Goal: Transaction & Acquisition: Subscribe to service/newsletter

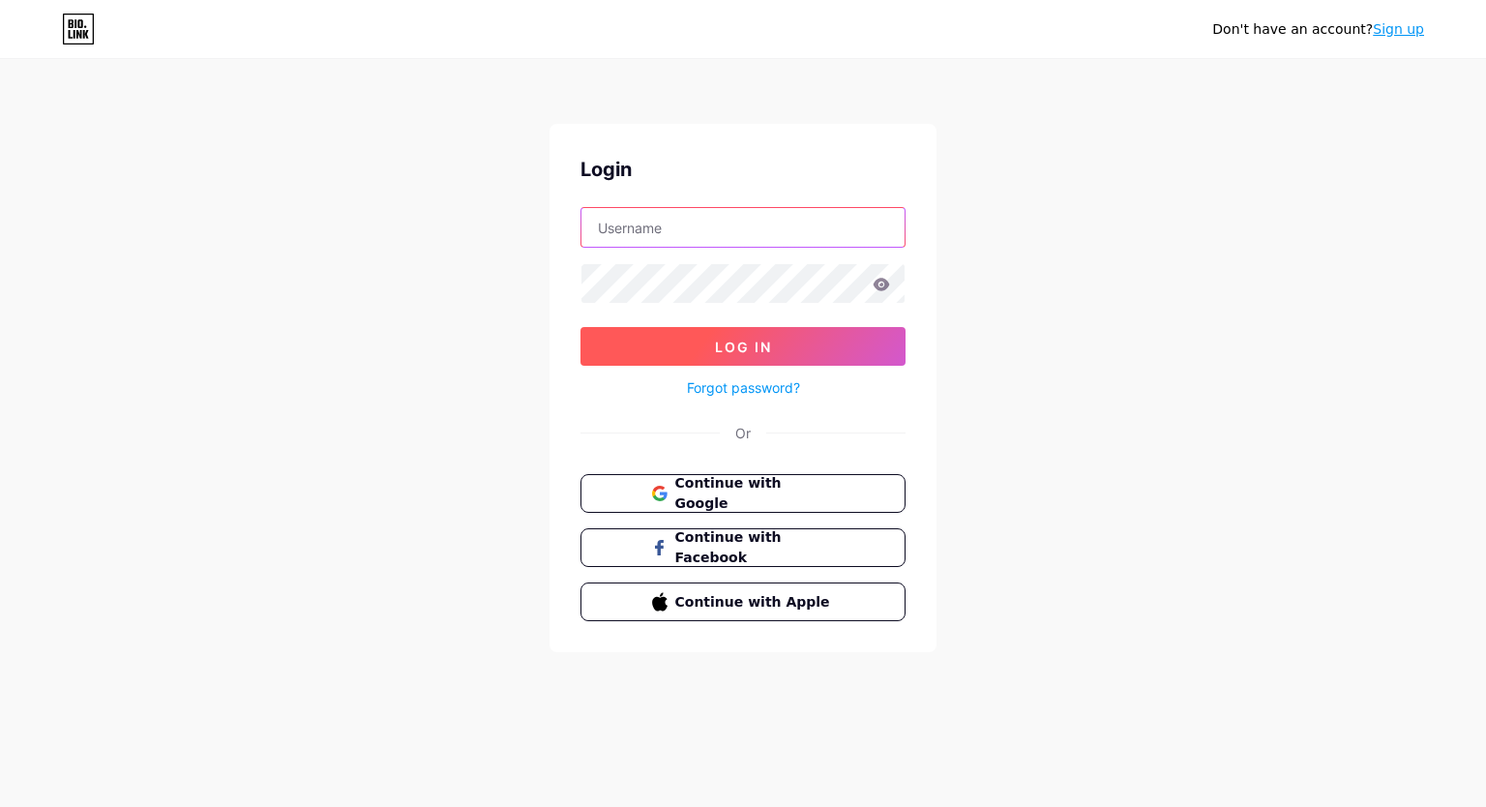
type input "[EMAIL_ADDRESS][DOMAIN_NAME]"
click at [747, 335] on button "Log In" at bounding box center [743, 346] width 325 height 39
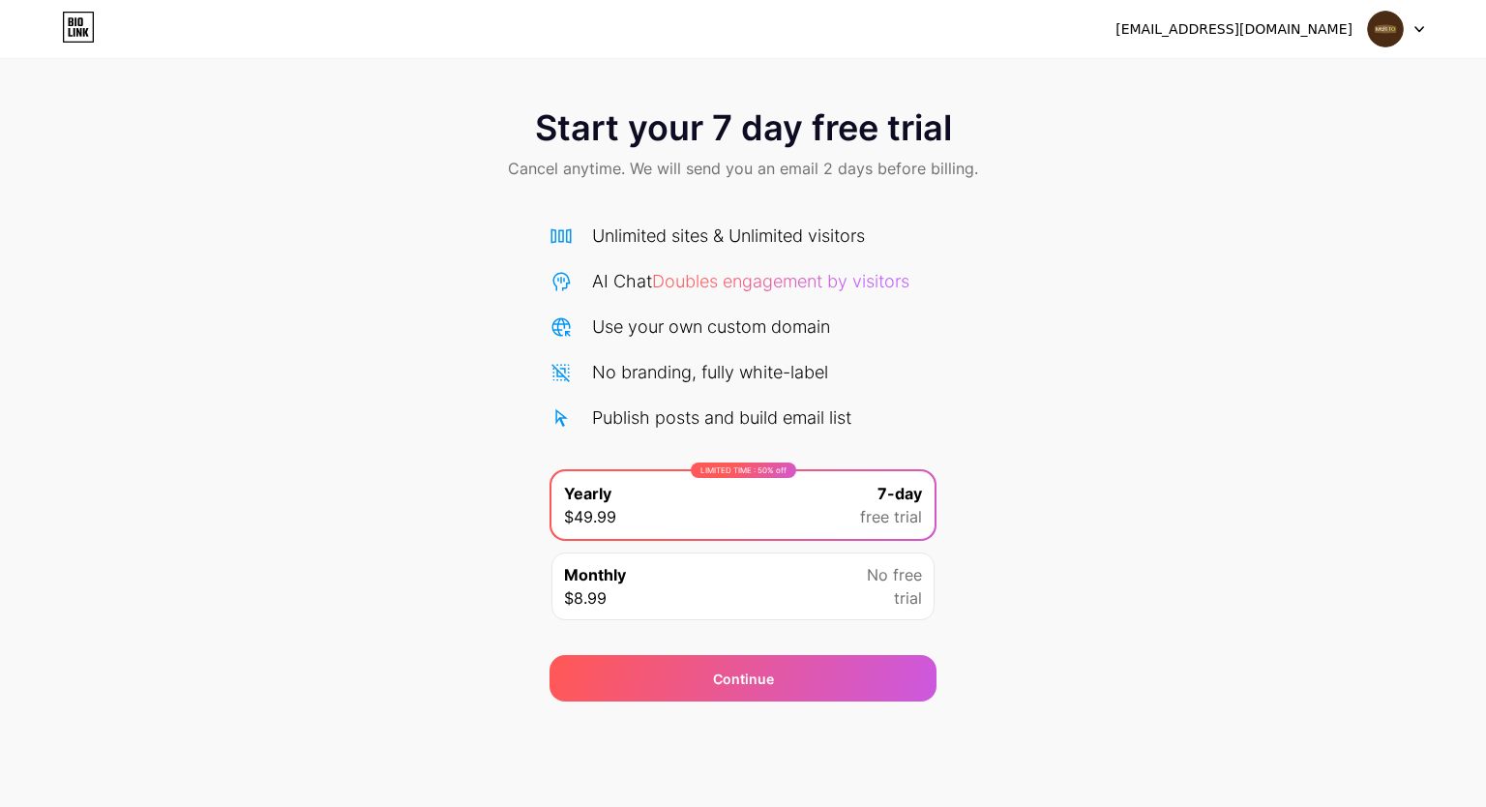
click at [1421, 35] on div at bounding box center [1396, 29] width 56 height 35
click at [1390, 330] on div "Start your 7 day free trial Cancel anytime. We will send you an email 2 days be…" at bounding box center [743, 395] width 1486 height 613
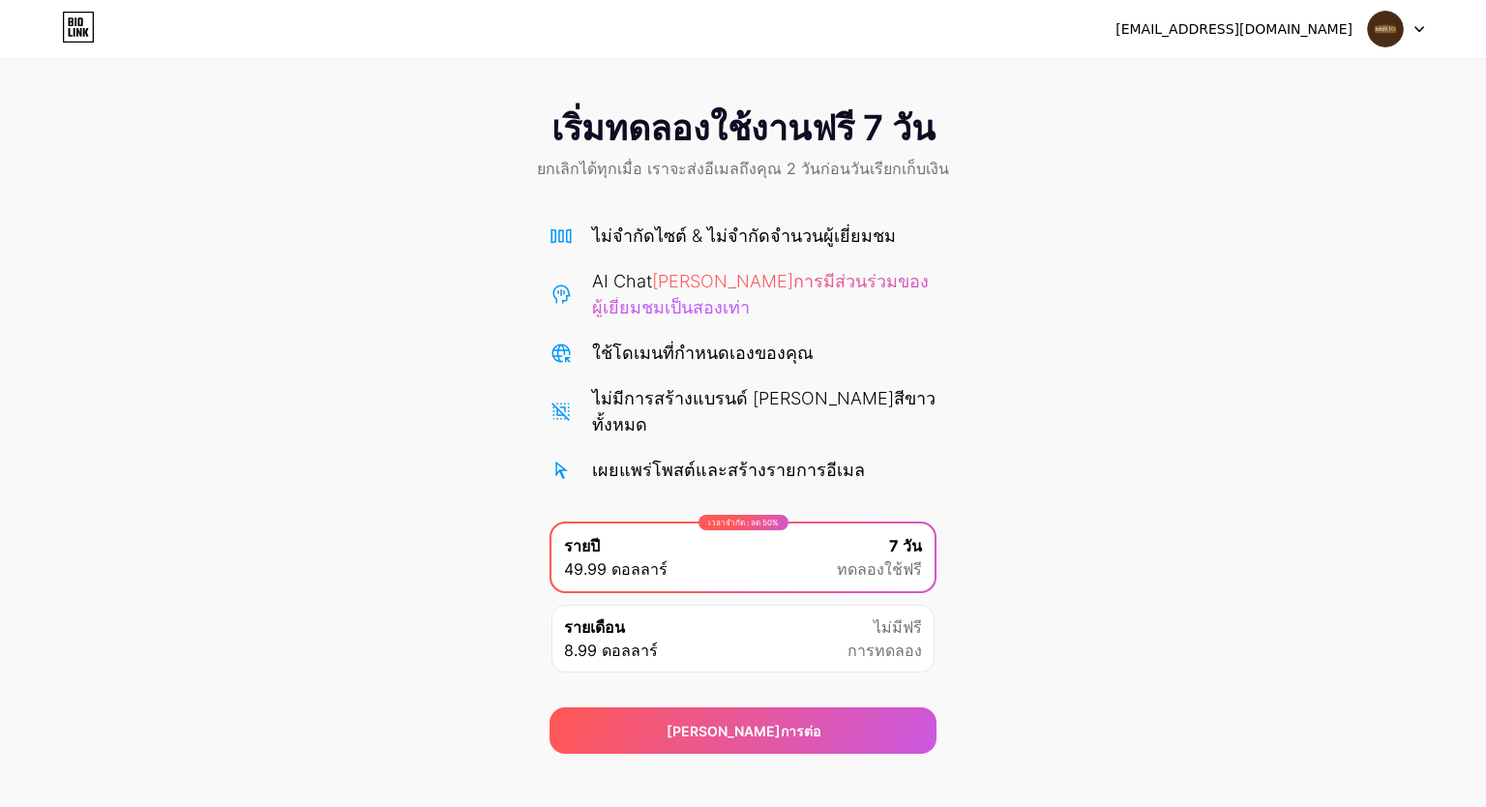
click at [1417, 43] on div at bounding box center [1396, 29] width 56 height 35
click at [1348, 272] on div "เริ่มทดลองใช้งานฟรี 7 วัน ยกเลิกได้ทุกเมื่อ เราจะส่งอีเมลถึงคุณ 2 วันก่อนวันเรี…" at bounding box center [743, 421] width 1486 height 665
click at [592, 354] on font "ใช้โดเมนที่กำหนดเองของคุณ" at bounding box center [703, 353] width 222 height 20
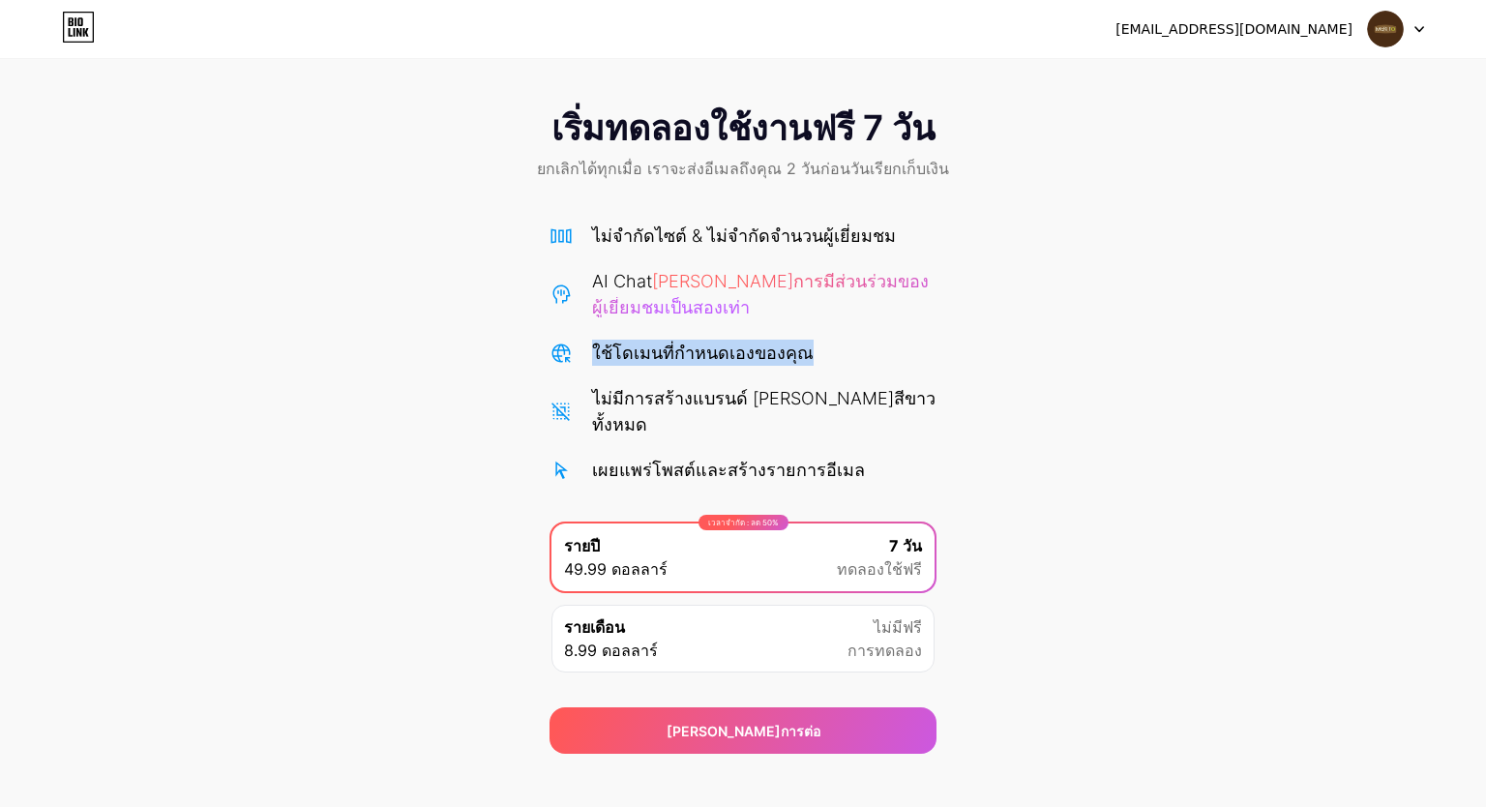
click at [1046, 374] on div "เริ่มทดลองใช้งานฟรี 7 วัน ยกเลิกได้ทุกเมื่อ เราจะส่งอีเมลถึงคุณ 2 วันก่อนวันเรี…" at bounding box center [743, 421] width 1486 height 665
drag, startPoint x: 909, startPoint y: 260, endPoint x: 676, endPoint y: 305, distance: 236.5
click at [676, 305] on div "ไม่จำกัดไซต์ & ไม่จำกัดจำนวนผู้เยี่ยมชม AI Chat [PERSON_NAME]การมีส่วนร่วมของผู…" at bounding box center [743, 353] width 387 height 260
click at [722, 399] on font "ไม่มีการสร้างแบรนด์ [PERSON_NAME]สีขาวทั้งหมด" at bounding box center [764, 411] width 344 height 46
click at [1419, 28] on icon at bounding box center [1420, 29] width 10 height 7
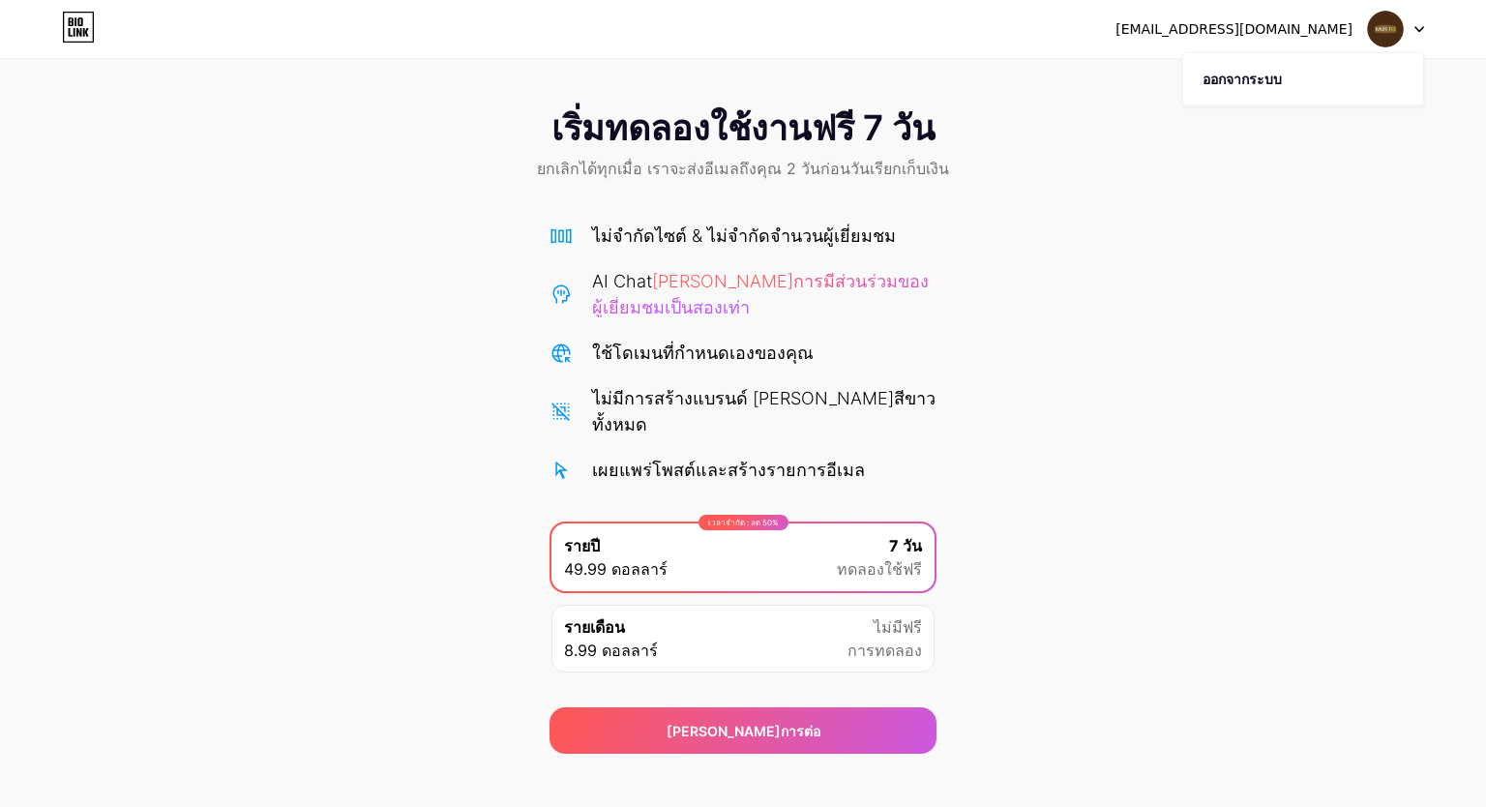
click at [1315, 408] on div "เริ่มทดลองใช้งานฟรี 7 วัน ยกเลิกได้ทุกเมื่อ เราจะส่งอีเมลถึงคุณ 2 วันก่อนวันเรี…" at bounding box center [743, 421] width 1486 height 665
drag, startPoint x: 559, startPoint y: 543, endPoint x: 604, endPoint y: 541, distance: 44.6
click at [604, 541] on div "เวลาจำกัด : ลด 50% รายปี 49.99 ดอลลาร์ 7 วัน ทดลองใช้ฟรี" at bounding box center [743, 558] width 383 height 68
drag, startPoint x: 594, startPoint y: 548, endPoint x: 681, endPoint y: 550, distance: 87.1
drag, startPoint x: 681, startPoint y: 550, endPoint x: 544, endPoint y: 553, distance: 137.5
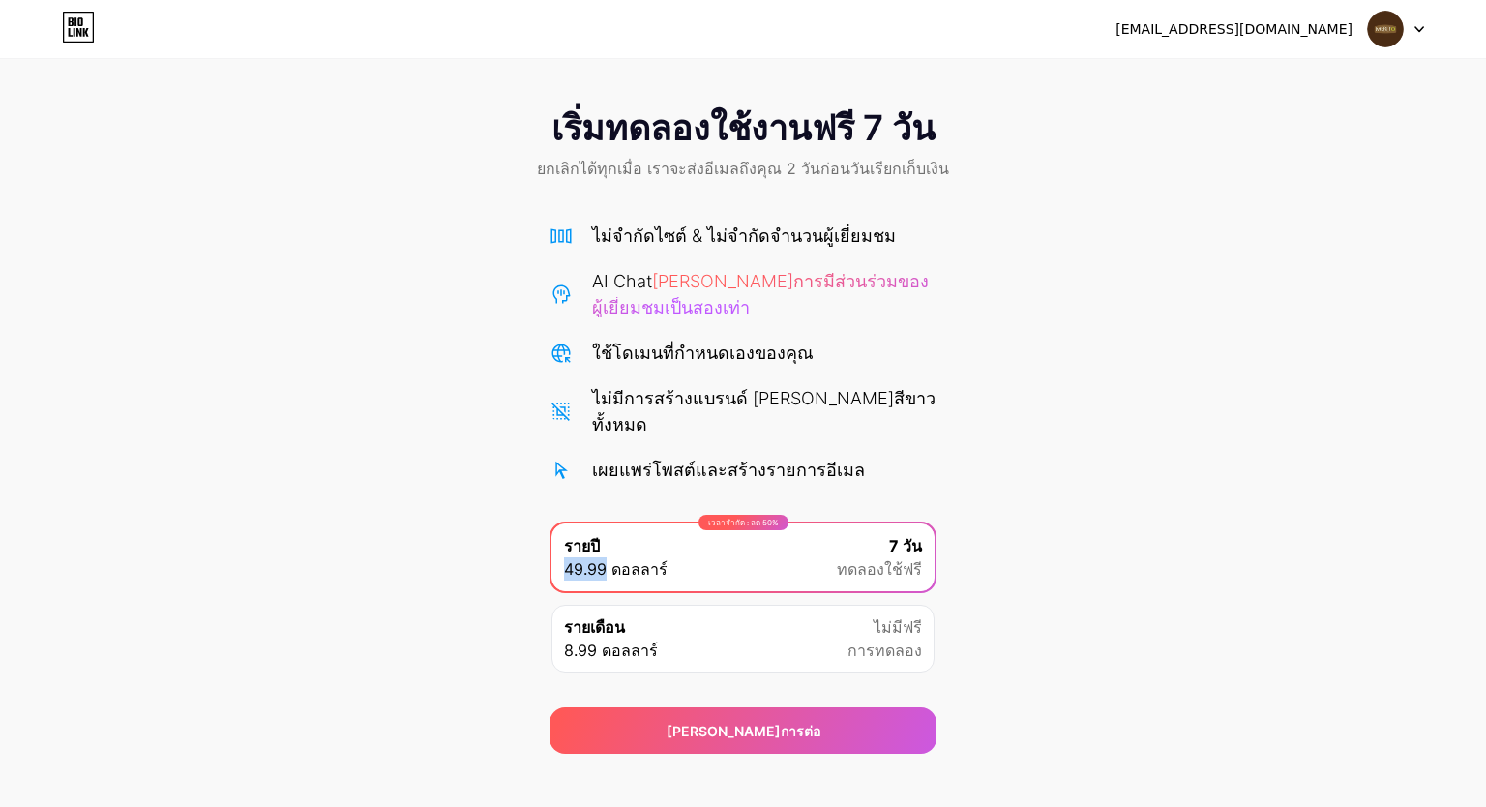
click at [544, 553] on div "เริ่มทดลองใช้งานฟรี 7 วัน ยกเลิกได้ทุกเมื่อ เราจะส่งอีเมลถึงคุณ 2 วันก่อนวันเรี…" at bounding box center [743, 421] width 1486 height 665
click at [484, 555] on div "เริ่มทดลองใช้งานฟรี 7 วัน ยกเลิกได้ทุกเมื่อ เราจะส่งอีเมลถึงคุณ 2 วันก่อนวันเรี…" at bounding box center [743, 421] width 1486 height 665
drag, startPoint x: 465, startPoint y: 543, endPoint x: 671, endPoint y: 543, distance: 206.1
click at [671, 543] on div "เริ่มทดลองใช้งานฟรี 7 วัน ยกเลิกได้ทุกเมื่อ เราจะส่งอีเมลถึงคุณ 2 วันก่อนวันเรี…" at bounding box center [743, 421] width 1486 height 665
click at [1145, 570] on div "เริ่มทดลองใช้งานฟรี 7 วัน ยกเลิกได้ทุกเมื่อ เราจะส่งอีเมลถึงคุณ 2 วันก่อนวันเรี…" at bounding box center [743, 421] width 1486 height 665
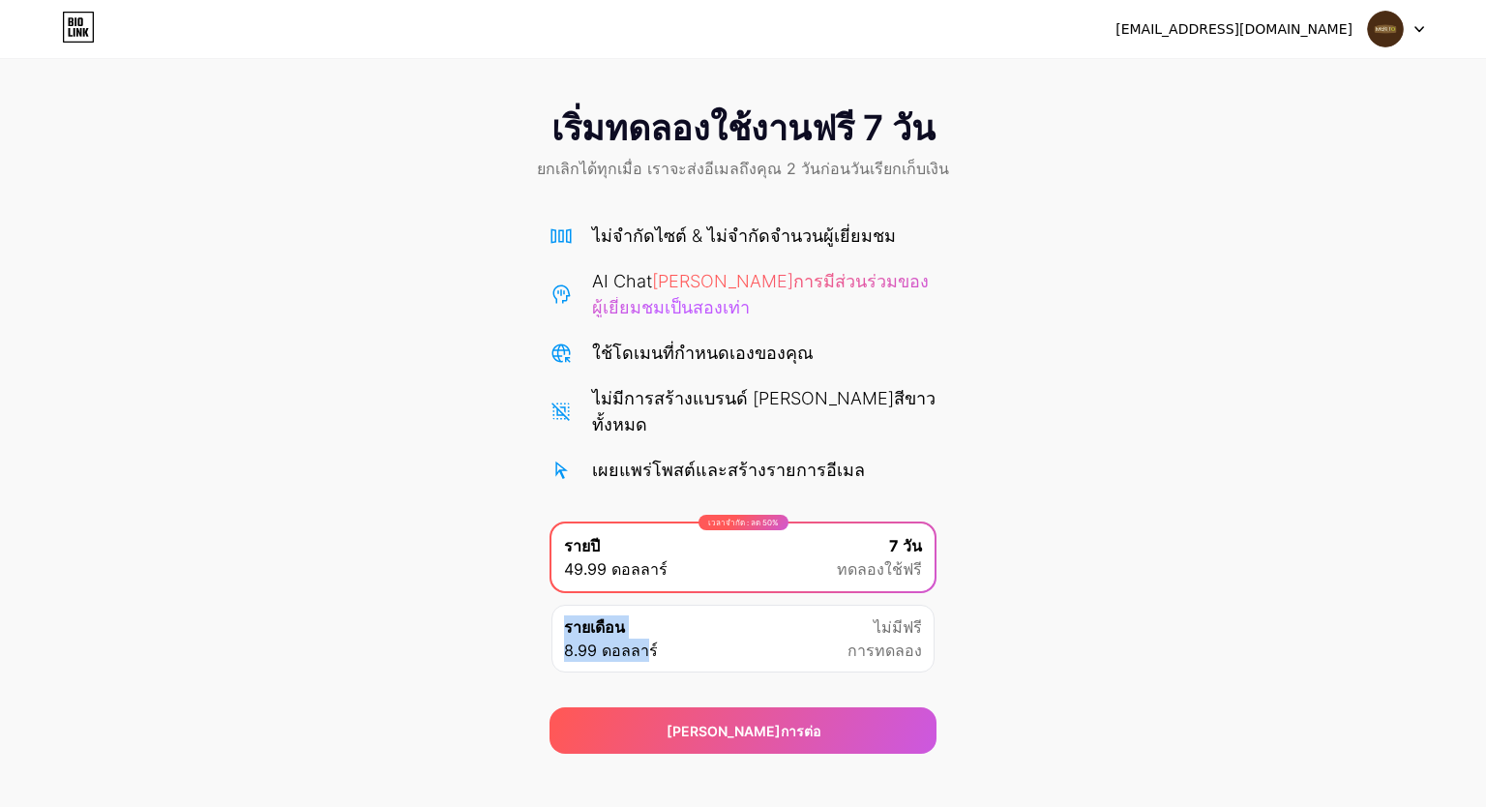
drag, startPoint x: 498, startPoint y: 603, endPoint x: 647, endPoint y: 637, distance: 152.8
click at [647, 637] on div "เริ่มทดลองใช้งานฟรี 7 วัน ยกเลิกได้ทุกเมื่อ เราจะส่งอีเมลถึงคุณ 2 วันก่อนวันเรี…" at bounding box center [743, 421] width 1486 height 665
click at [461, 655] on div "เริ่มทดลองใช้งานฟรี 7 วัน ยกเลิกได้ทุกเมื่อ เราจะส่งอีเมลถึงคุณ 2 วันก่อนวันเรี…" at bounding box center [743, 421] width 1486 height 665
drag, startPoint x: 495, startPoint y: 638, endPoint x: 549, endPoint y: 596, distance: 67.6
click at [666, 638] on div "เริ่มทดลองใช้งานฟรี 7 วัน ยกเลิกได้ทุกเมื่อ เราจะส่งอีเมลถึงคุณ 2 วันก่อนวันเรี…" at bounding box center [743, 421] width 1486 height 665
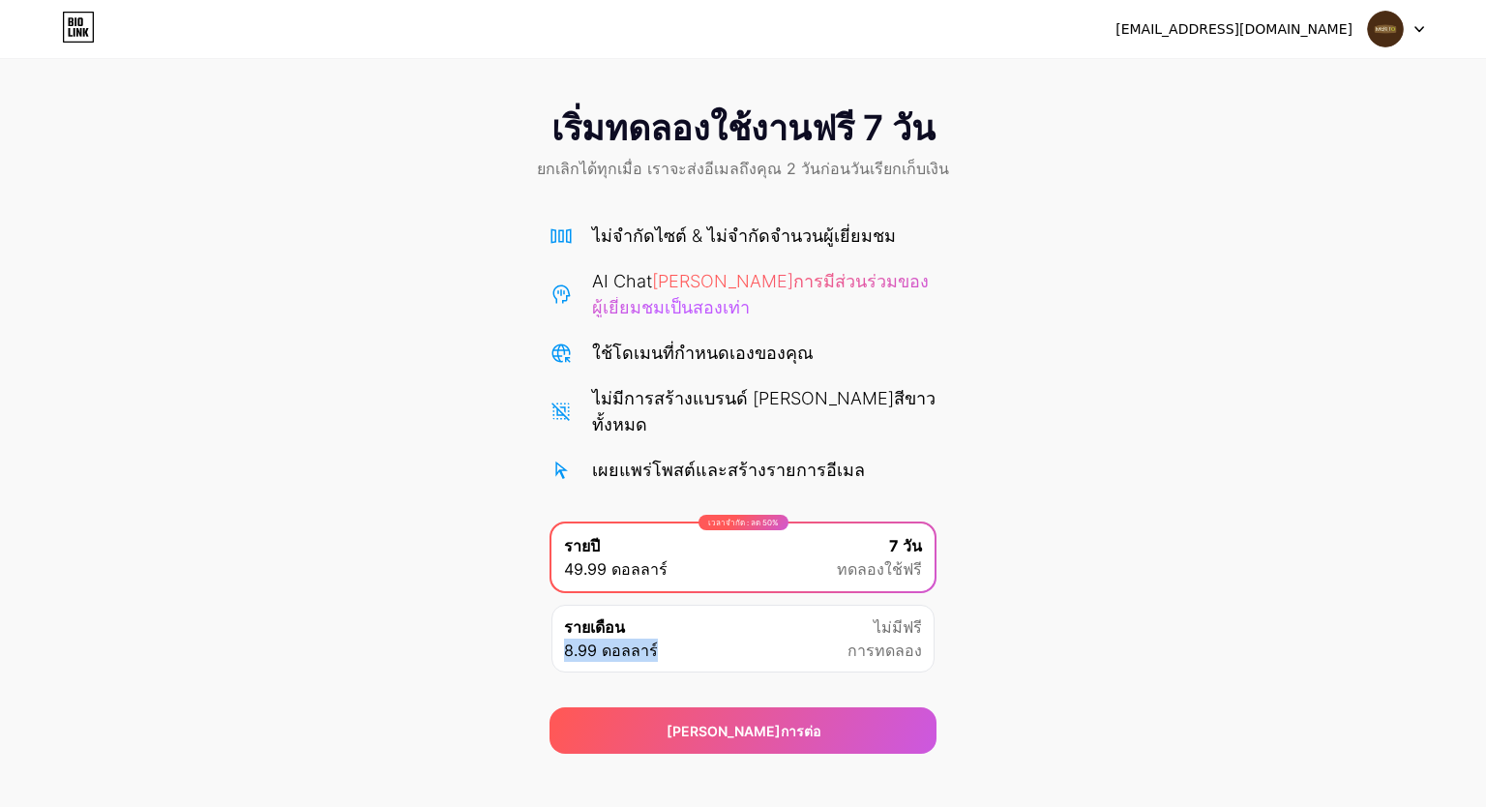
click at [608, 641] on font "8.99 ดอลลาร์" at bounding box center [611, 650] width 94 height 19
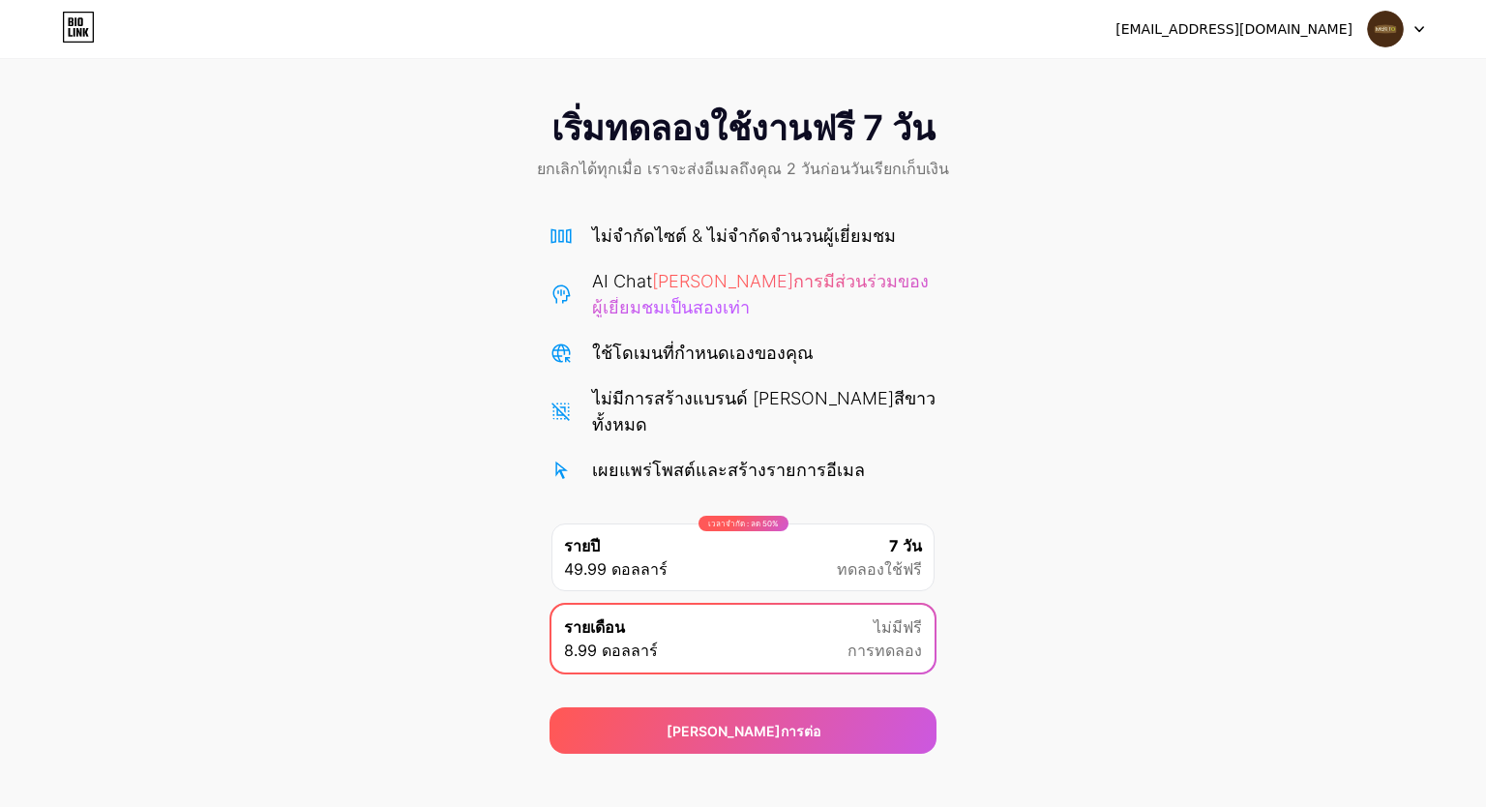
drag, startPoint x: 1205, startPoint y: 278, endPoint x: 1212, endPoint y: 287, distance: 11.8
click at [1208, 279] on div "เริ่มทดลองใช้งานฟรี 7 วัน ยกเลิกได้ทุกเมื่อ เราจะส่งอีเมลถึงคุณ 2 วันก่อนวันเรี…" at bounding box center [743, 421] width 1486 height 665
click at [966, 322] on div "เริ่มทดลองใช้งานฟรี 7 วัน ยกเลิกได้ทุกเมื่อ เราจะส่งอีเมลถึงคุณ 2 วันก่อนวันเรี…" at bounding box center [743, 421] width 1486 height 665
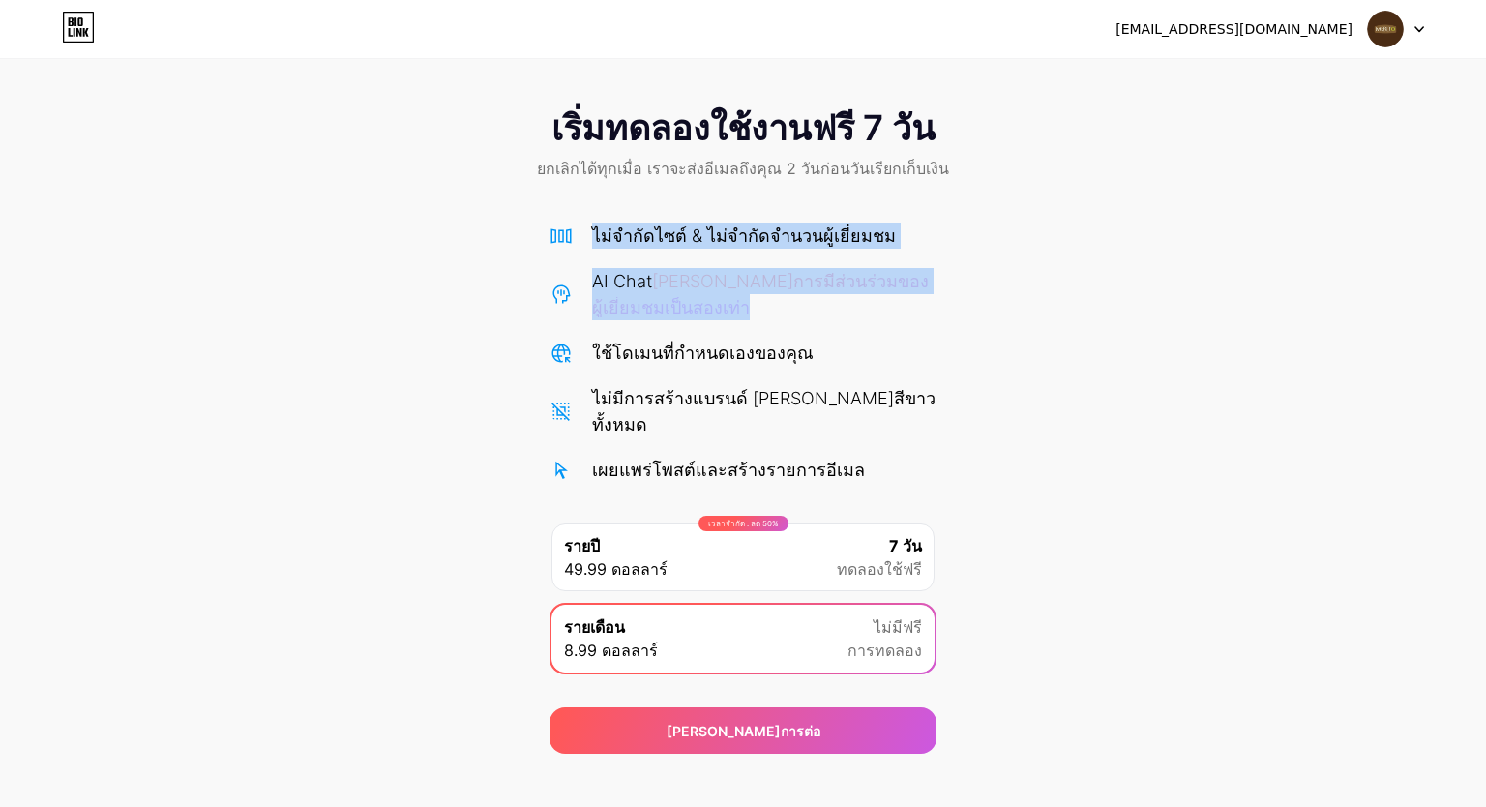
drag, startPoint x: 956, startPoint y: 251, endPoint x: 423, endPoint y: 345, distance: 541.4
click at [423, 345] on div "เริ่มทดลองใช้งานฟรี 7 วัน ยกเลิกได้ทุกเมื่อ เราจะส่งอีเมลถึงคุณ 2 วันก่อนวันเรี…" at bounding box center [743, 421] width 1486 height 665
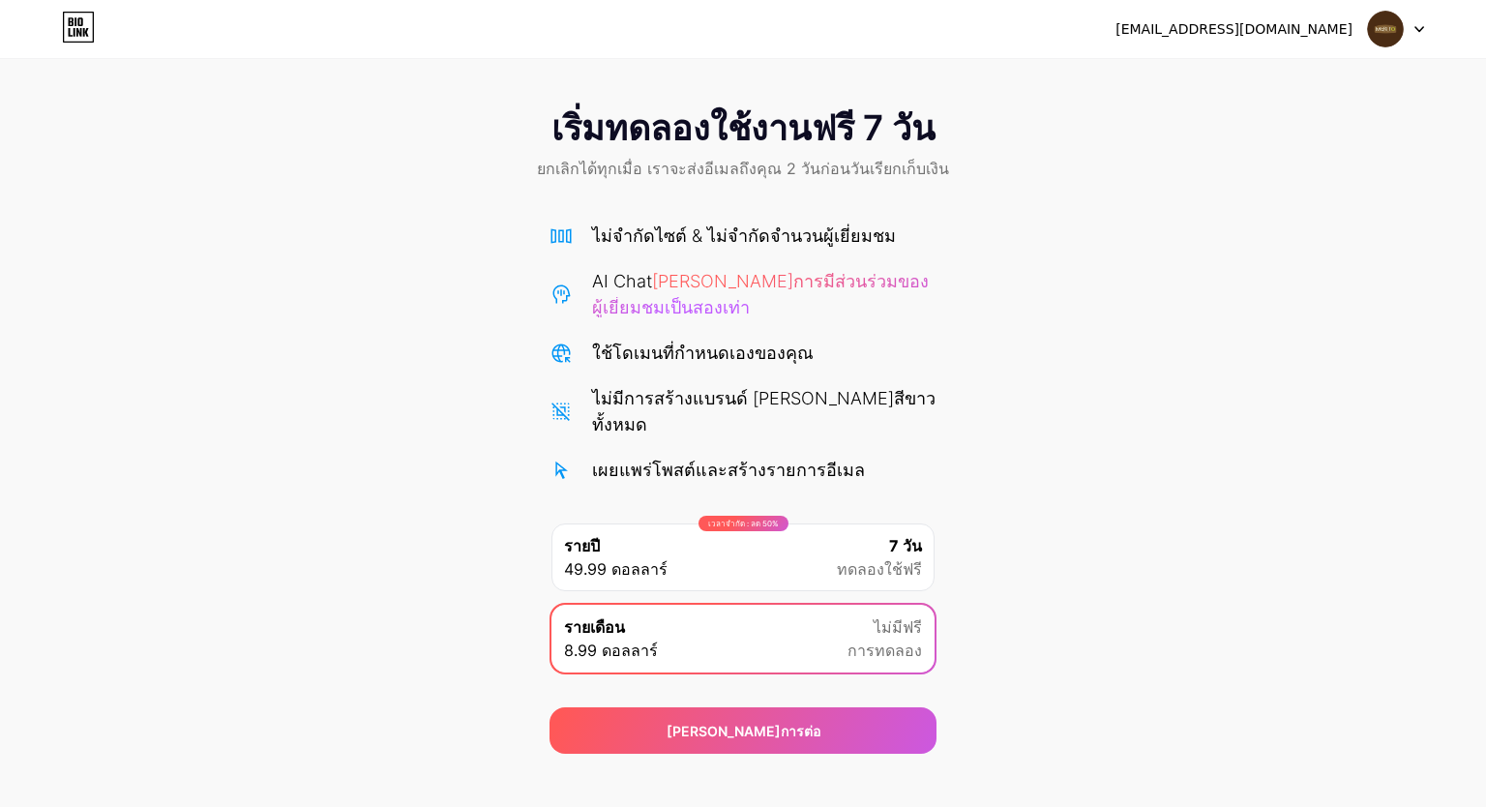
click at [651, 405] on font "ไม่มีการสร้างแบรนด์ [PERSON_NAME]สีขาวทั้งหมด" at bounding box center [764, 411] width 344 height 46
drag, startPoint x: 467, startPoint y: 202, endPoint x: 971, endPoint y: 210, distance: 503.3
click at [967, 210] on div "เริ่มทดลองใช้งานฟรี 7 วัน ยกเลิกได้ทุกเมื่อ เราจะส่งอีเมลถึงคุณ 2 วันก่อนวันเรี…" at bounding box center [743, 421] width 1486 height 665
click at [1067, 232] on div "เริ่มทดลองใช้งานฟรี 7 วัน ยกเลิกได้ทุกเมื่อ เราจะส่งอีเมลถึงคุณ 2 วันก่อนวันเรี…" at bounding box center [743, 421] width 1486 height 665
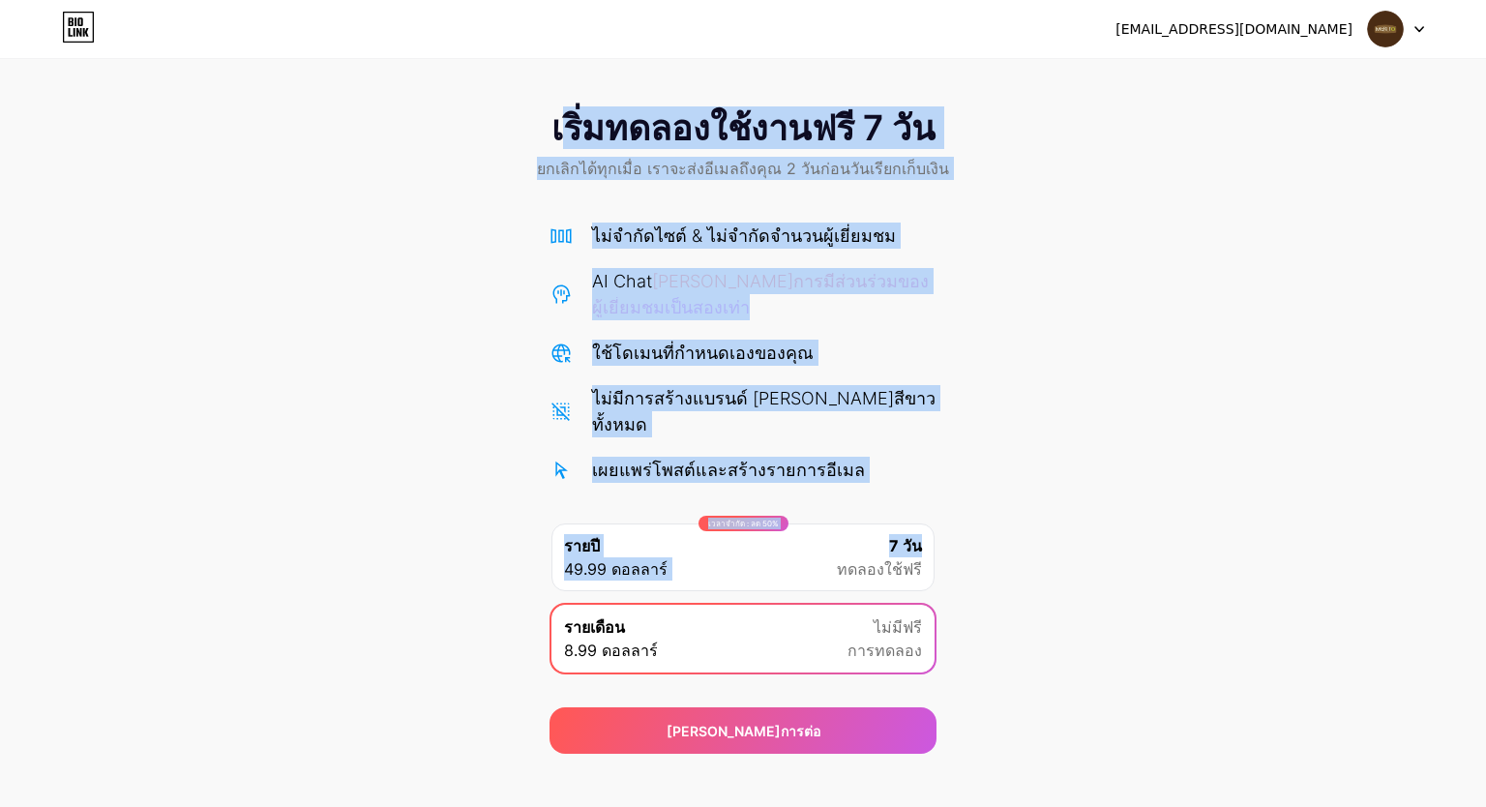
drag, startPoint x: 555, startPoint y: 125, endPoint x: 1076, endPoint y: 506, distance: 646.1
click at [1076, 506] on div "เริ่มทดลองใช้งานฟรี 7 วัน ยกเลิกได้ทุกเมื่อ เราจะส่งอีเมลถึงคุณ 2 วันก่อนวันเรี…" at bounding box center [743, 421] width 1486 height 665
click at [517, 235] on div "เริ่มทดลองใช้งานฟรี 7 วัน ยกเลิกได้ทุกเมื่อ เราจะส่งอีเมลถึงคุณ 2 วันก่อนวันเรี…" at bounding box center [743, 421] width 1486 height 665
drag, startPoint x: 507, startPoint y: 117, endPoint x: 1027, endPoint y: 461, distance: 623.0
click at [1027, 461] on div "เริ่มทดลองใช้งานฟรี 7 วัน ยกเลิกได้ทุกเมื่อ เราจะส่งอีเมลถึงคุณ 2 วันก่อนวันเรี…" at bounding box center [743, 421] width 1486 height 665
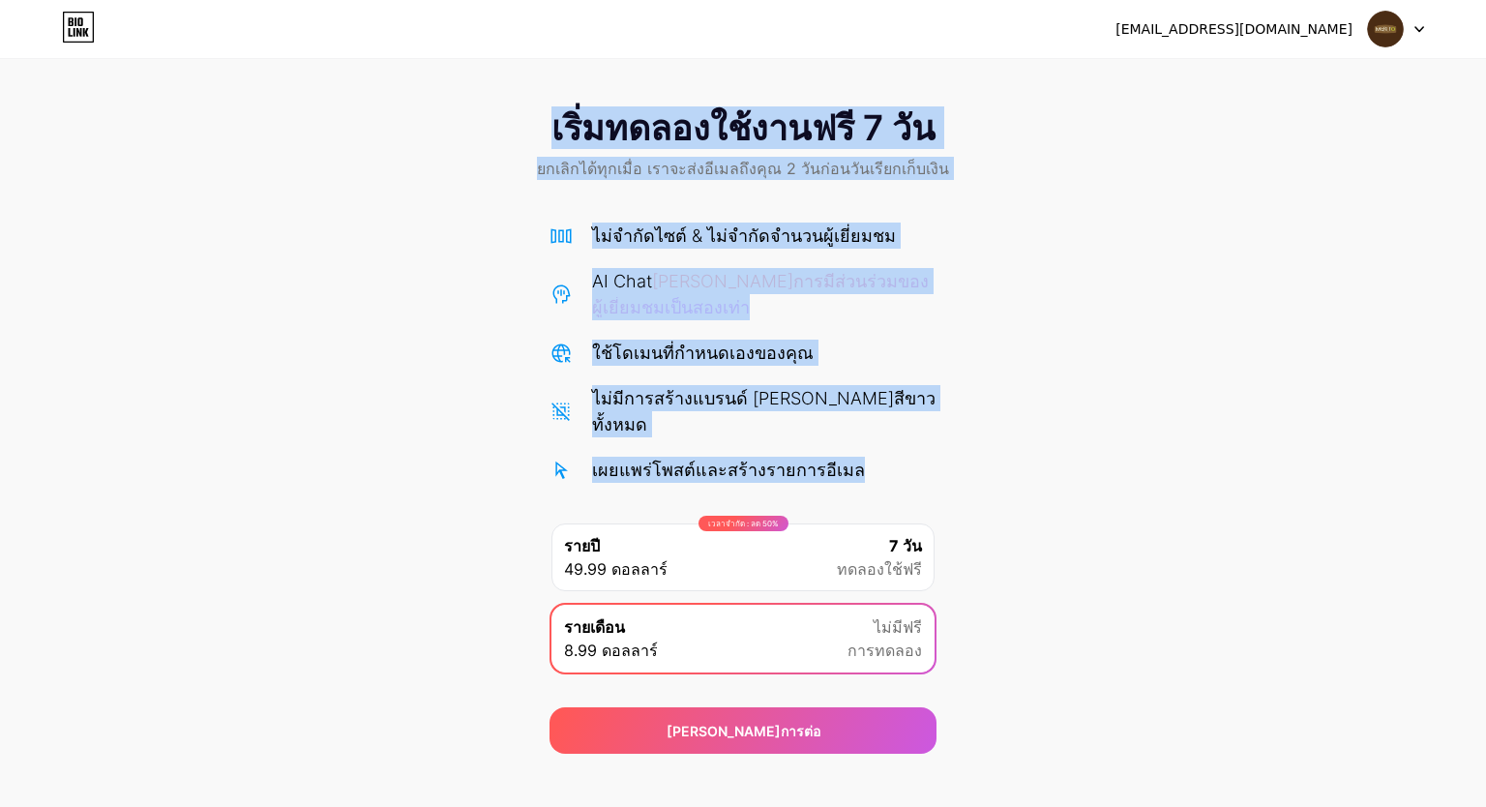
click at [847, 367] on div "ไม่จำกัดไซต์ & ไม่จำกัดจำนวนผู้เยี่ยมชม AI Chat [PERSON_NAME]การมีส่วนร่วมของผู…" at bounding box center [743, 353] width 387 height 260
drag, startPoint x: 860, startPoint y: 447, endPoint x: 445, endPoint y: 125, distance: 525.6
click at [445, 125] on div "เริ่มทดลองใช้งานฟรี 7 วัน ยกเลิกได้ทุกเมื่อ เราจะส่งอีเมลถึงคุณ 2 วันก่อนวันเรี…" at bounding box center [743, 421] width 1486 height 665
click at [467, 117] on div "เริ่มทดลองใช้งานฟรี 7 วัน ยกเลิกได้ทุกเมื่อ เราจะส่งอีเมลถึงคุณ 2 วันก่อนวันเรี…" at bounding box center [743, 146] width 1486 height 114
drag, startPoint x: 524, startPoint y: 131, endPoint x: 903, endPoint y: 442, distance: 490.9
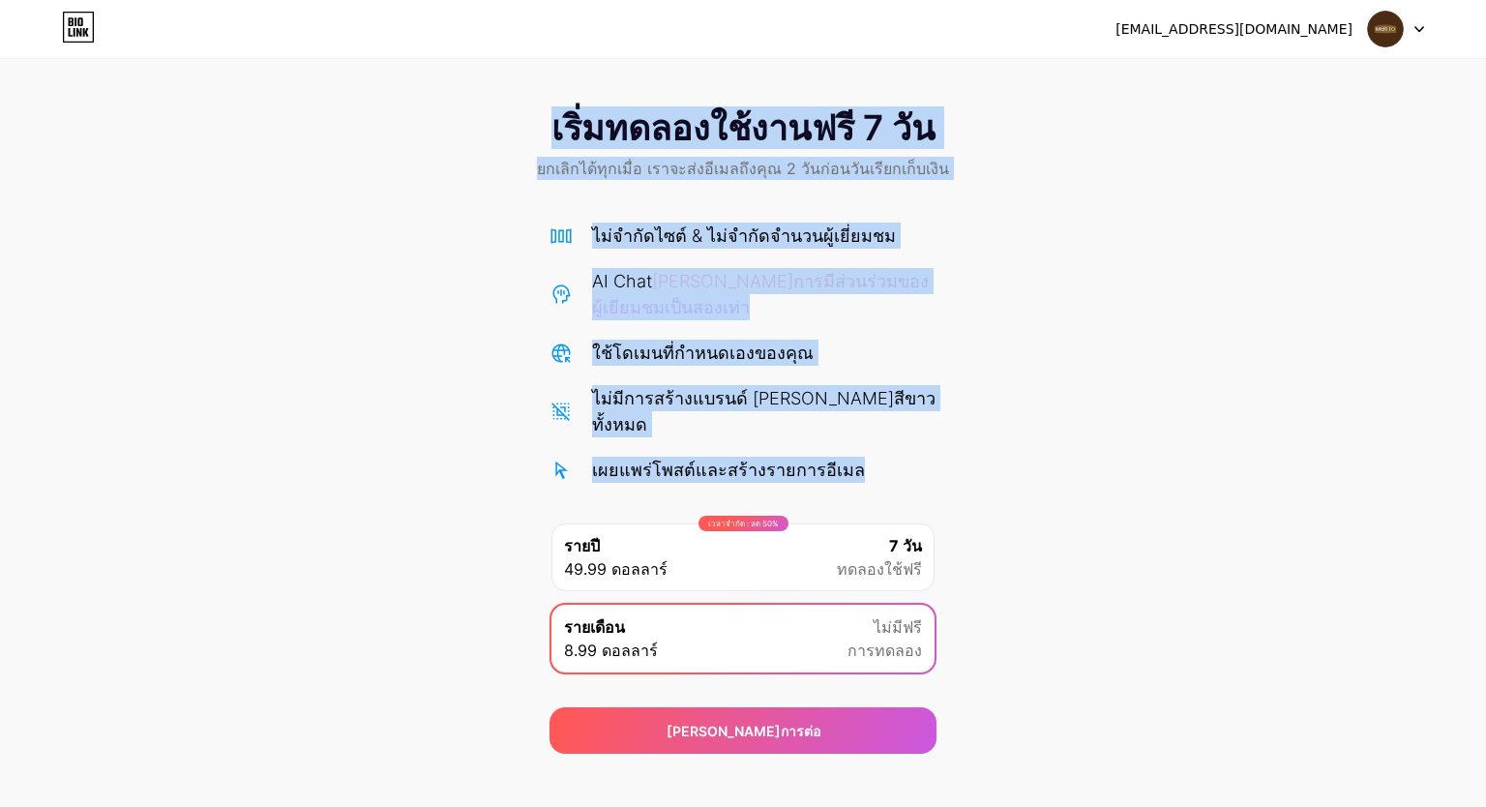
click at [903, 442] on div "เริ่มทดลองใช้งานฟรี 7 วัน ยกเลิกได้ทุกเมื่อ เราจะส่งอีเมลถึงคุณ 2 วันก่อนวันเรี…" at bounding box center [743, 421] width 1486 height 665
click at [898, 411] on div "ไม่จำกัดไซต์ & ไม่จำกัดจำนวนผู้เยี่ยมชม AI Chat [PERSON_NAME]การมีส่วนร่วมของผู…" at bounding box center [743, 353] width 387 height 260
drag, startPoint x: 542, startPoint y: 120, endPoint x: 913, endPoint y: 440, distance: 489.9
click at [913, 440] on div "เริ่มทดลองใช้งานฟรี 7 วัน ยกเลิกได้ทุกเมื่อ เราจะส่งอีเมลถึงคุณ 2 วันก่อนวันเรี…" at bounding box center [743, 421] width 1486 height 665
click at [1066, 251] on div "เริ่มทดลองใช้งานฟรี 7 วัน ยกเลิกได้ทุกเมื่อ เราจะส่งอีเมลถึงคุณ 2 วันก่อนวันเรี…" at bounding box center [743, 421] width 1486 height 665
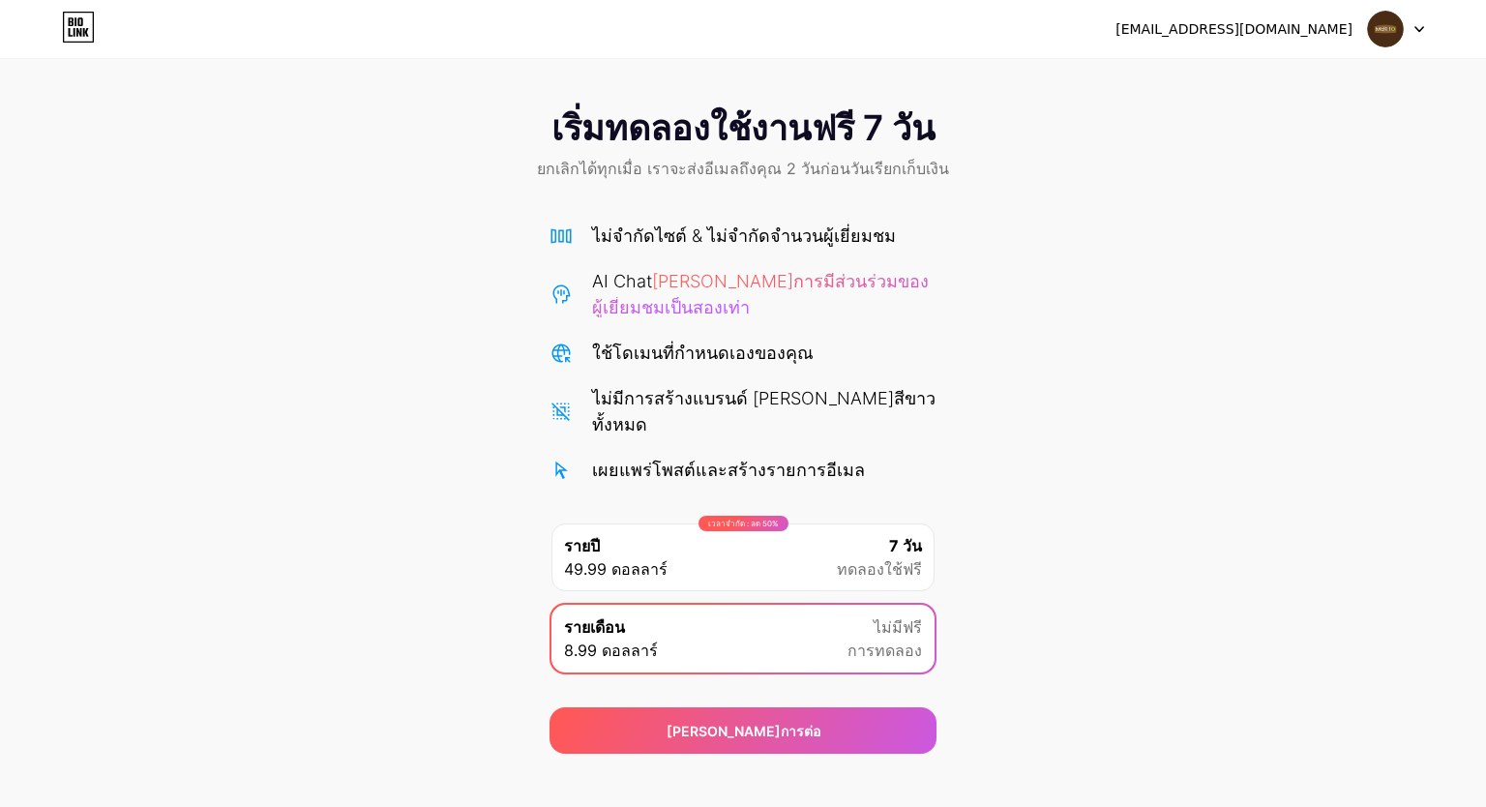
click at [974, 369] on div "เริ่มทดลองใช้งานฟรี 7 วัน ยกเลิกได้ทุกเมื่อ เราจะส่งอีเมลถึงคุณ 2 วันก่อนวันเรี…" at bounding box center [743, 421] width 1486 height 665
click at [862, 559] on font "ทดลองใช้ฟรี" at bounding box center [879, 568] width 85 height 19
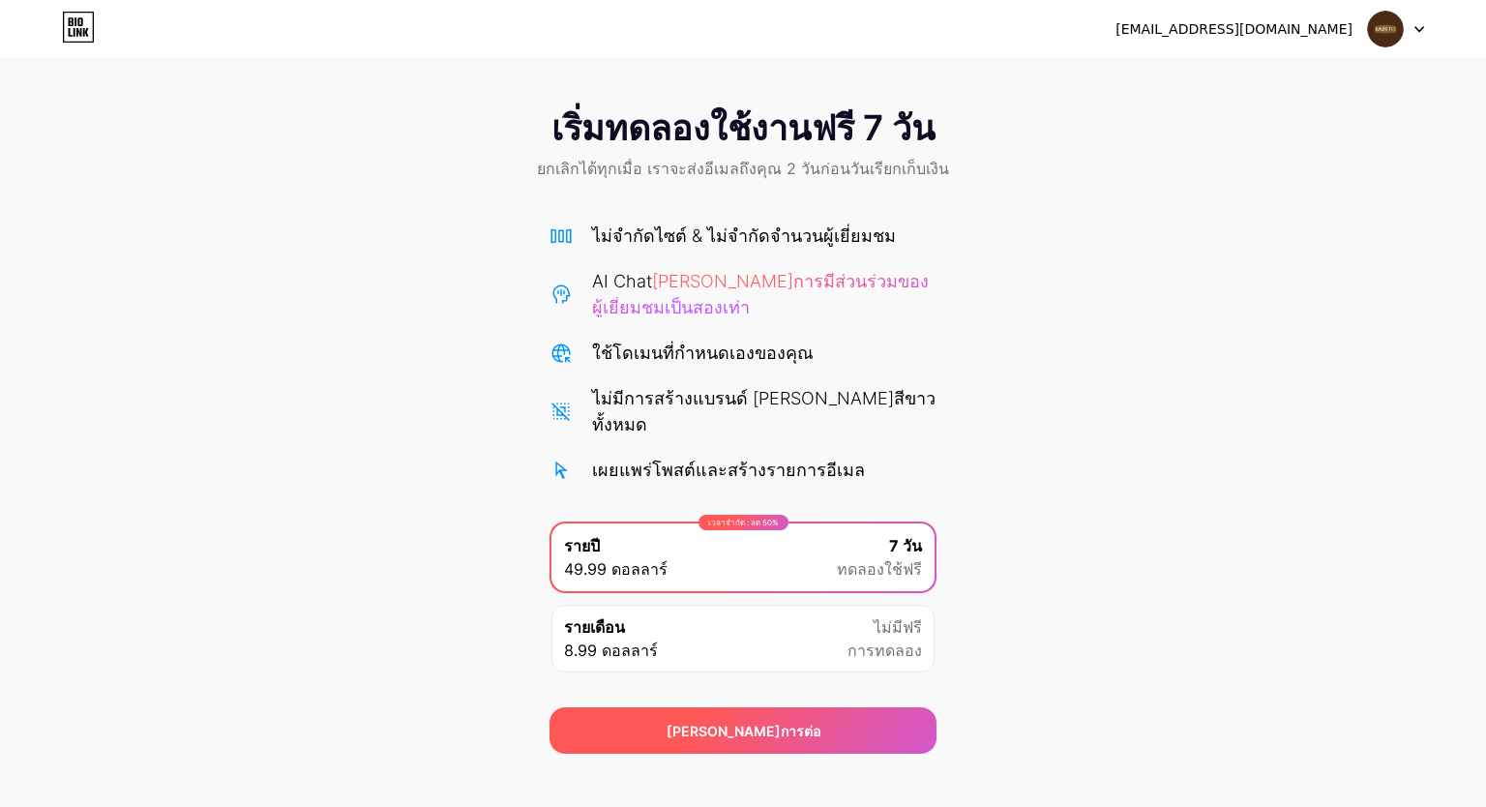
click at [868, 707] on div "[PERSON_NAME]การต่อ" at bounding box center [743, 730] width 387 height 46
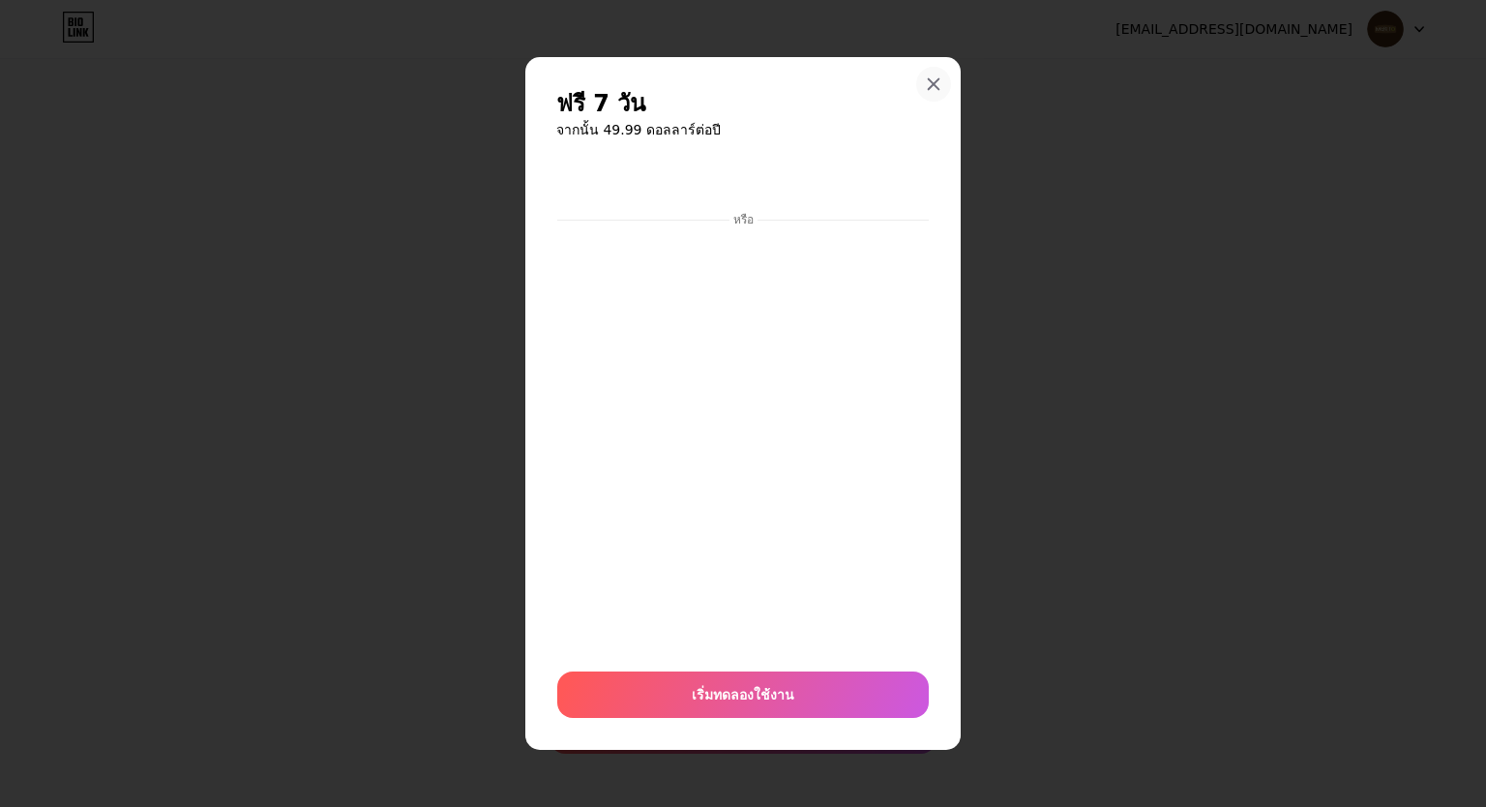
click at [941, 67] on div "ฟรี 7 วัน จากนั้น 49.99 ดอลลาร์ต่อปี หรือ เริ่มทดลองใช้งาน" at bounding box center [742, 403] width 435 height 693
click at [951, 94] on div "ฟรี 7 วัน จากนั้น 49.99 ดอลลาร์ต่อปี หรือ เริ่มทดลองใช้งาน" at bounding box center [742, 403] width 435 height 693
click at [942, 90] on div at bounding box center [933, 84] width 35 height 35
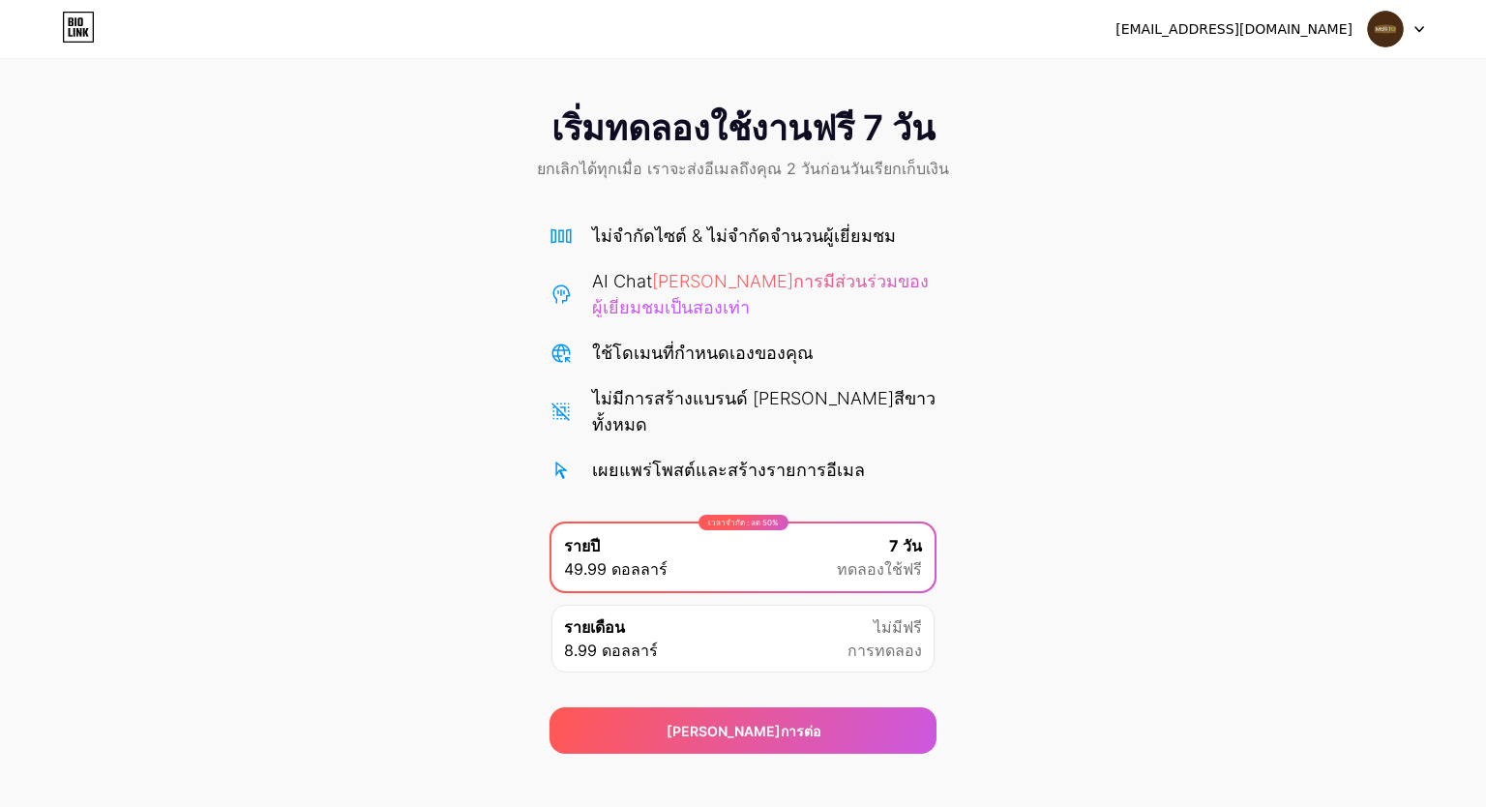
click at [1068, 242] on div "เริ่มทดลองใช้งานฟรี 7 วัน ยกเลิกได้ทุกเมื่อ เราจะส่งอีเมลถึงคุณ 2 วันก่อนวันเรี…" at bounding box center [743, 421] width 1486 height 665
click at [1420, 51] on div "[EMAIL_ADDRESS][DOMAIN_NAME] ออกจากระบบ" at bounding box center [743, 29] width 1486 height 58
click at [1421, 40] on div at bounding box center [1396, 29] width 56 height 35
click at [1299, 84] on li "ออกจากระบบ" at bounding box center [1304, 79] width 240 height 52
click at [1260, 80] on font "ออกจากระบบ" at bounding box center [1242, 79] width 79 height 16
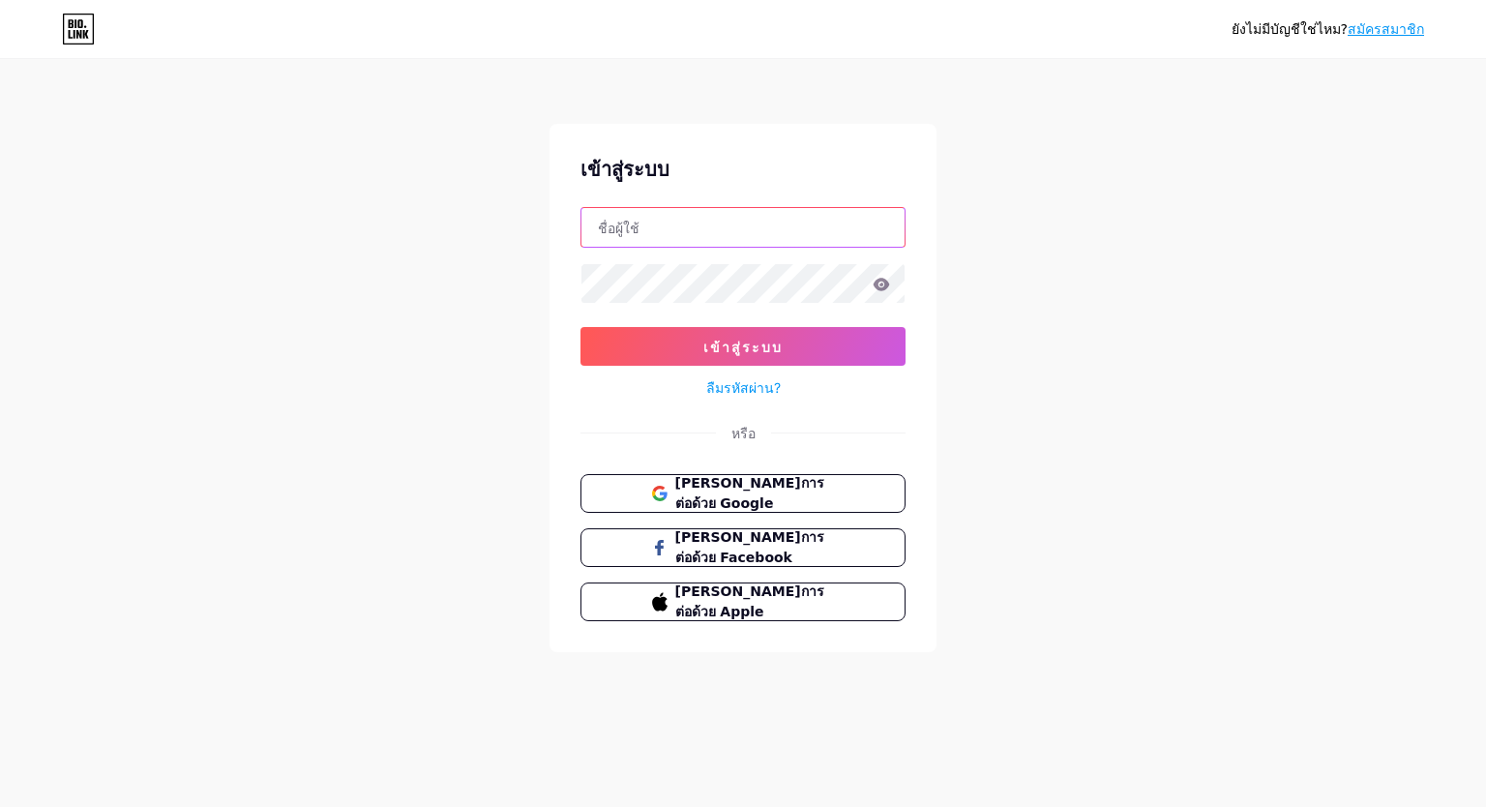
type input "[EMAIL_ADDRESS][DOMAIN_NAME]"
click at [874, 287] on icon at bounding box center [881, 285] width 17 height 14
click at [885, 288] on icon at bounding box center [882, 284] width 16 height 13
click at [816, 228] on input "[EMAIL_ADDRESS][DOMAIN_NAME]" at bounding box center [743, 227] width 323 height 39
click at [1048, 279] on div "ยังไม่มีบัญชีใช่ไหม? สมัครสมาชิก เข้าสู่ระบบ [EMAIL_ADDRESS][DOMAIN_NAME] เข้าส…" at bounding box center [743, 357] width 1486 height 714
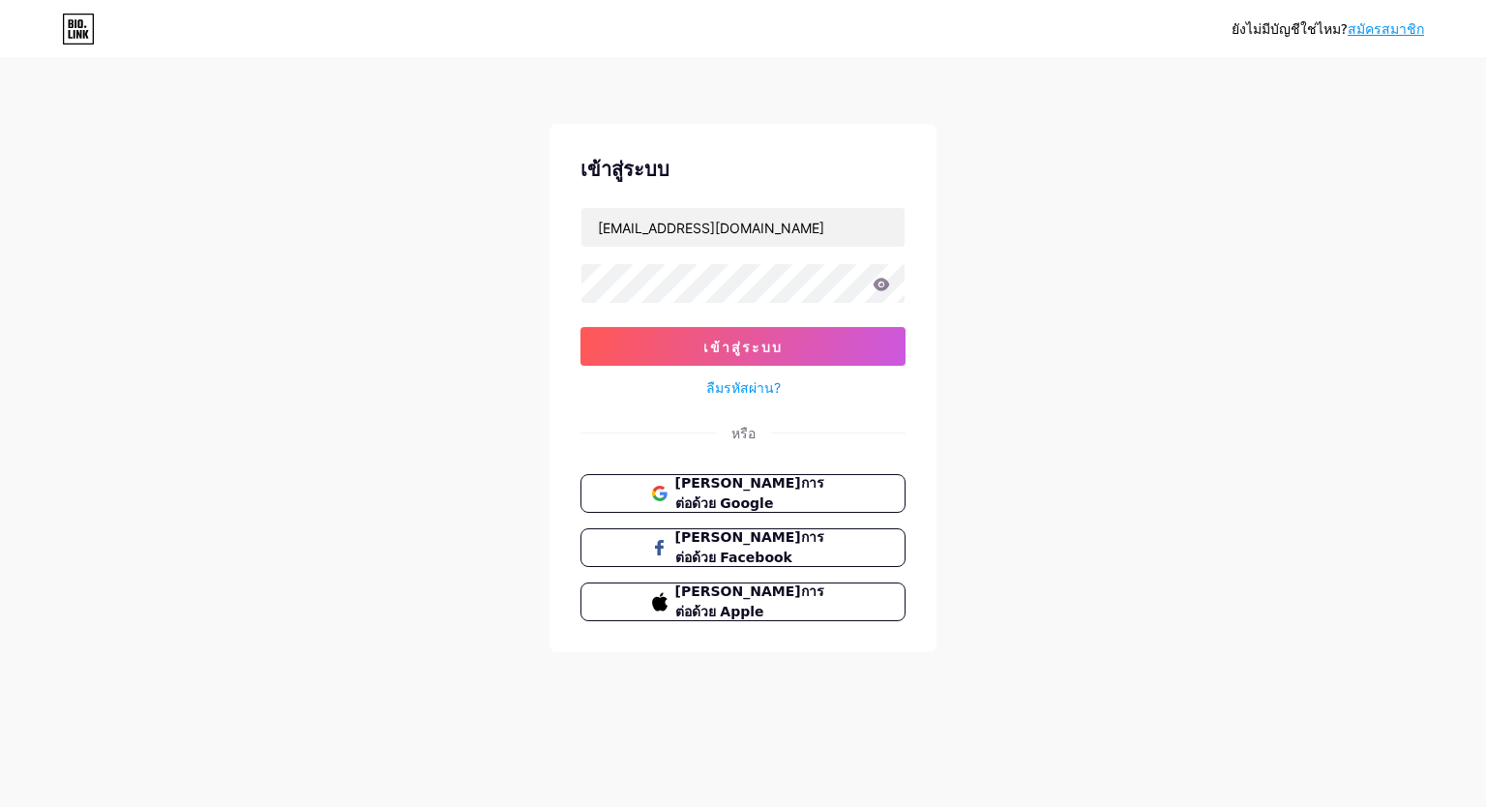
click at [883, 285] on icon at bounding box center [881, 285] width 17 height 14
click at [1022, 315] on div "ยังไม่มีบัญชีใช่ไหม? สมัครสมาชิก เข้าสู่ระบบ [EMAIL_ADDRESS][DOMAIN_NAME] เข้าส…" at bounding box center [743, 357] width 1486 height 714
click at [851, 248] on form "[EMAIL_ADDRESS][DOMAIN_NAME] เข้าสู่ระบบ ลืมรหัสผ่าน?" at bounding box center [743, 303] width 325 height 193
click at [816, 243] on input "[EMAIL_ADDRESS][DOMAIN_NAME]" at bounding box center [743, 227] width 323 height 39
drag, startPoint x: 980, startPoint y: 317, endPoint x: 962, endPoint y: 317, distance: 18.4
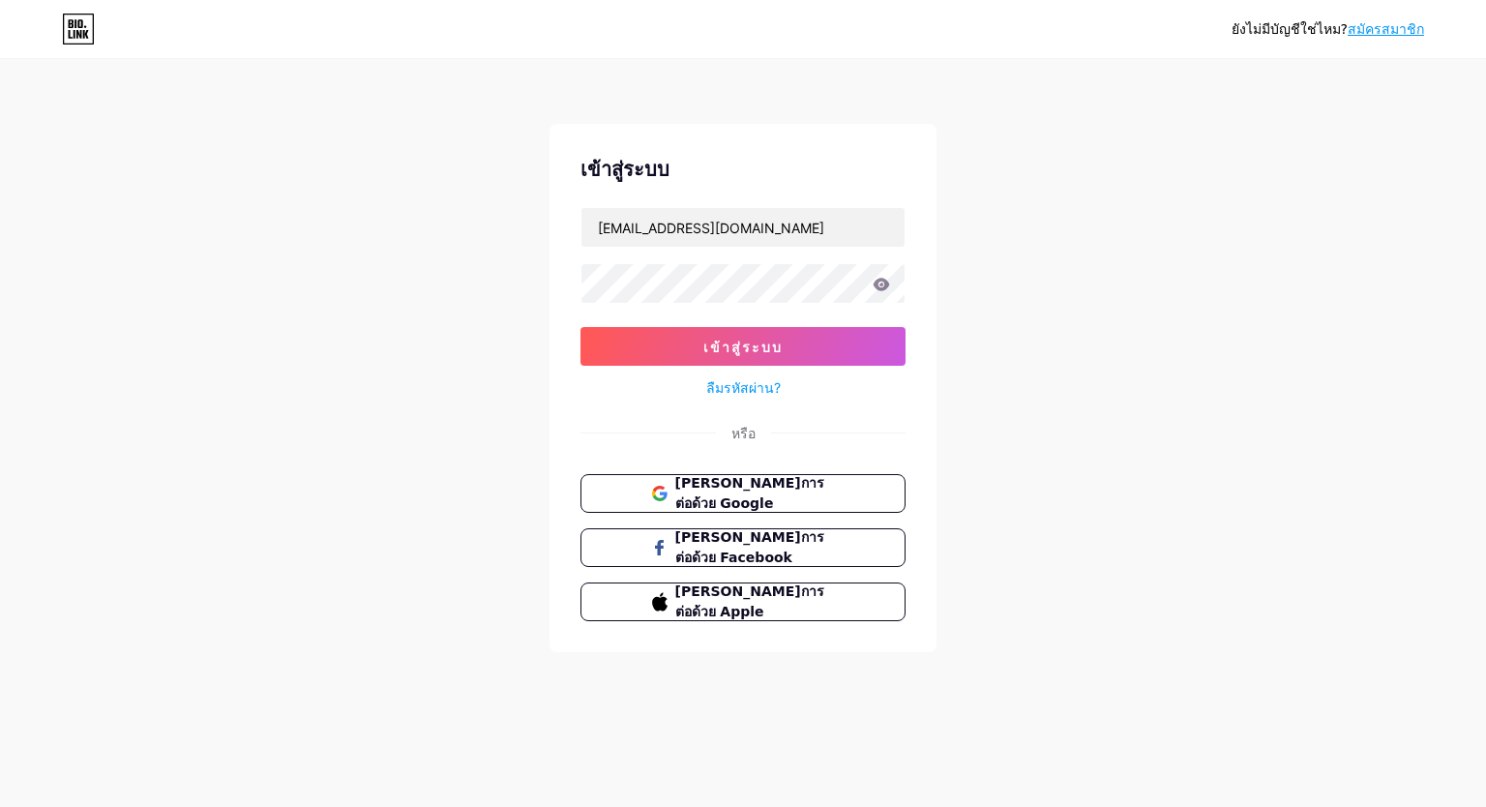
click at [980, 317] on div "ยังไม่มีบัญชีใช่ไหม? สมัครสมาชิก เข้าสู่ระบบ [EMAIL_ADDRESS][DOMAIN_NAME] เข้าส…" at bounding box center [743, 357] width 1486 height 714
click at [885, 288] on icon at bounding box center [882, 284] width 16 height 13
click at [1042, 288] on div "ยังไม่มีบัญชีใช่ไหม? สมัครสมาชิก เข้าสู่ระบบ [EMAIL_ADDRESS][DOMAIN_NAME] เข้าส…" at bounding box center [743, 357] width 1486 height 714
click at [750, 263] on div at bounding box center [743, 283] width 325 height 41
click at [772, 232] on input "[EMAIL_ADDRESS][DOMAIN_NAME]" at bounding box center [743, 227] width 323 height 39
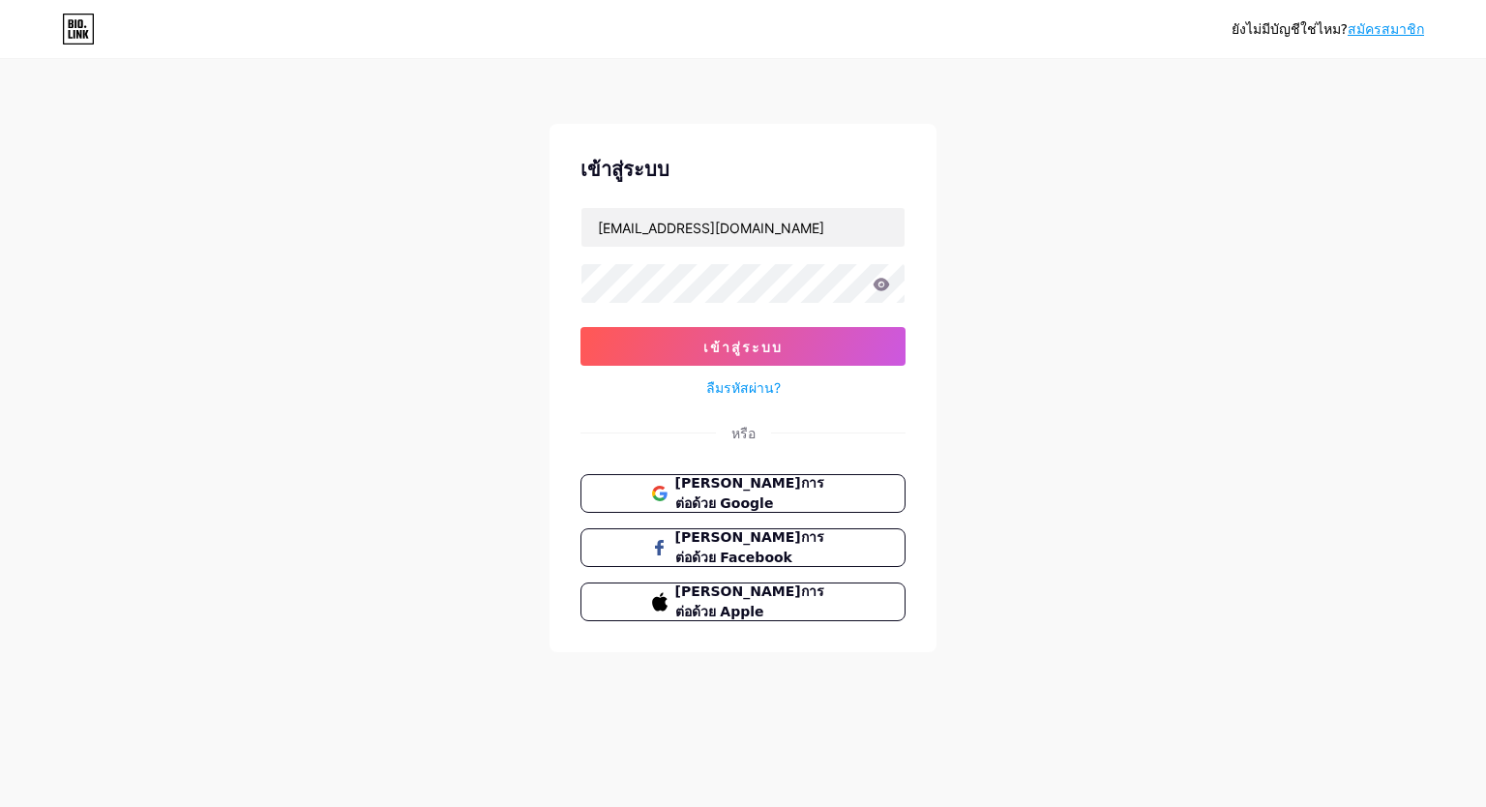
click at [1043, 291] on div "ยังไม่มีบัญชีใช่ไหม? สมัครสมาชิก เข้าสู่ระบบ [EMAIL_ADDRESS][DOMAIN_NAME] เข้าส…" at bounding box center [743, 357] width 1486 height 714
click at [102, 189] on div "ยังไม่มีบัญชีใช่ไหม? สมัครสมาชิก เข้าสู่ระบบ [EMAIL_ADDRESS][DOMAIN_NAME] เข้าส…" at bounding box center [743, 357] width 1486 height 714
